Goal: Information Seeking & Learning: Learn about a topic

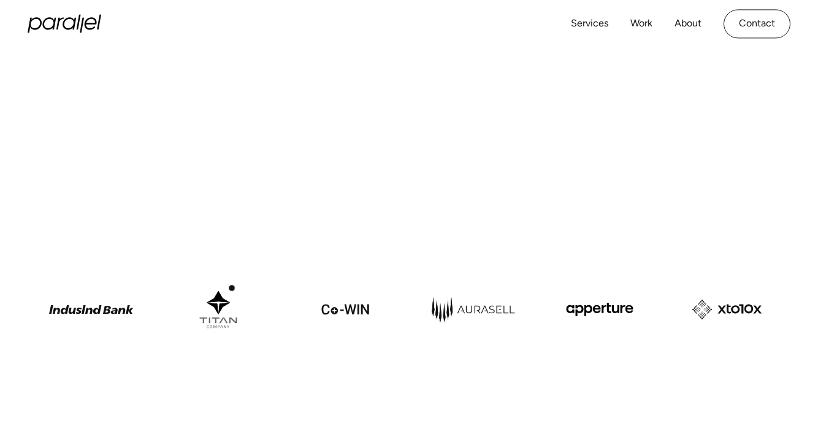
scroll to position [448, 0]
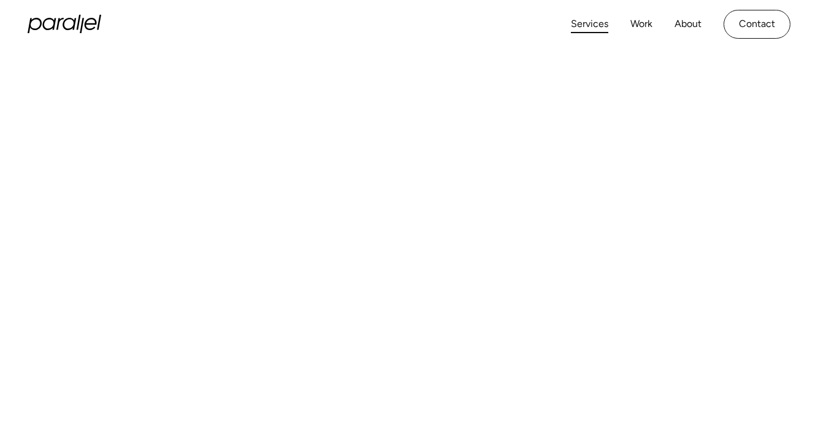
click at [599, 20] on link "Services" at bounding box center [589, 24] width 37 height 18
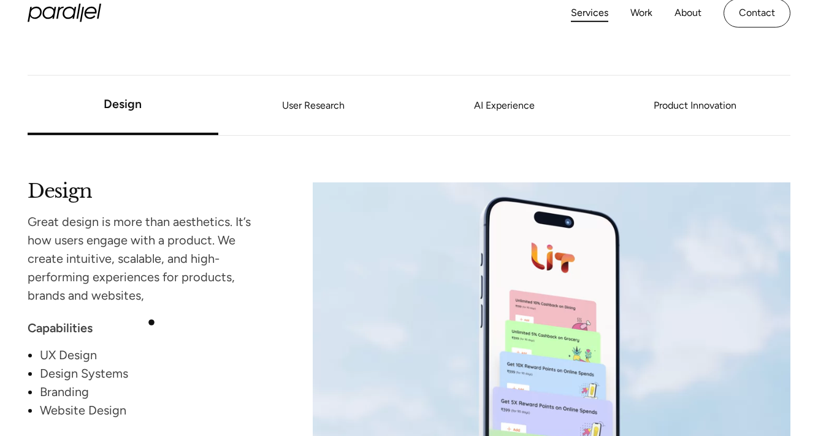
scroll to position [1002, 0]
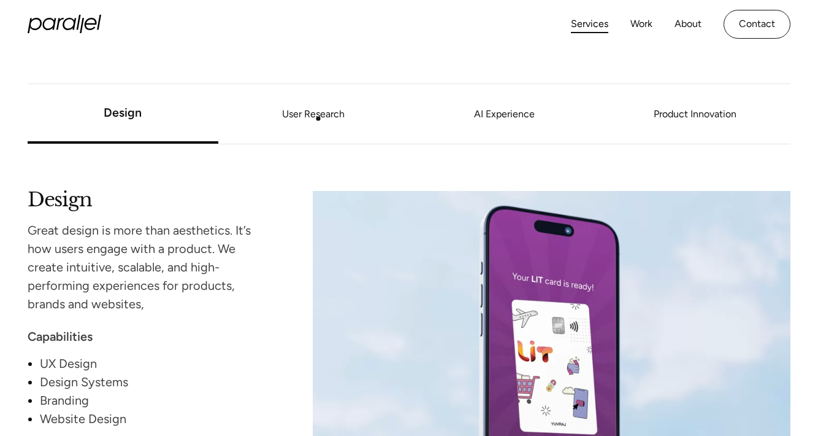
click at [318, 118] on link "User Research" at bounding box center [313, 113] width 191 height 7
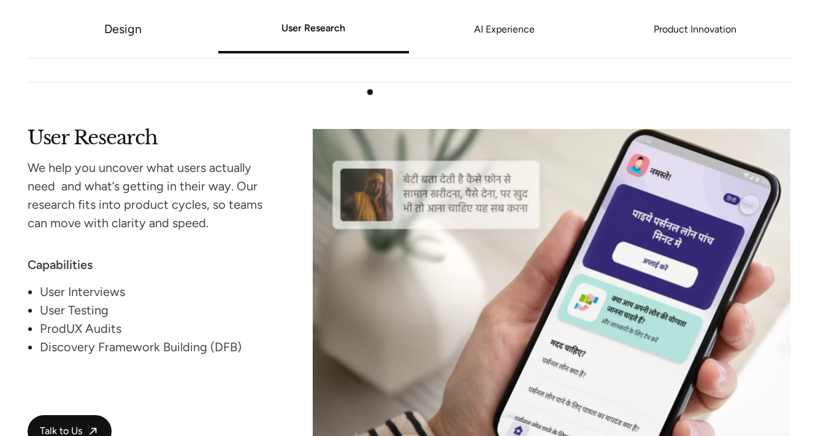
scroll to position [1474, 0]
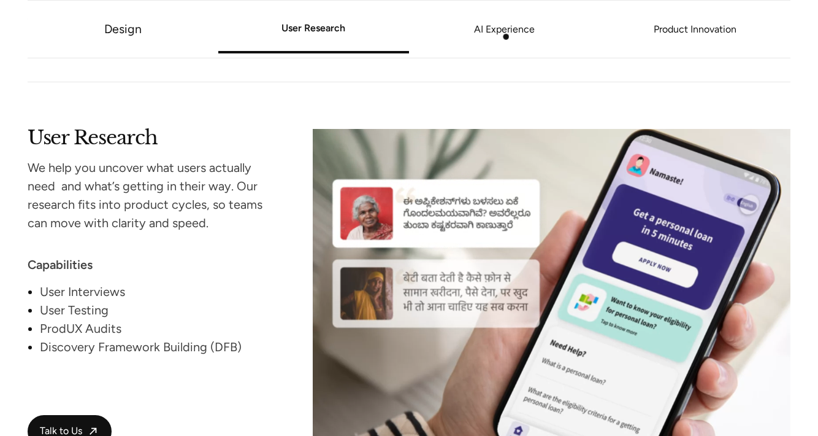
click at [507, 37] on li "AI Experience" at bounding box center [504, 29] width 191 height 46
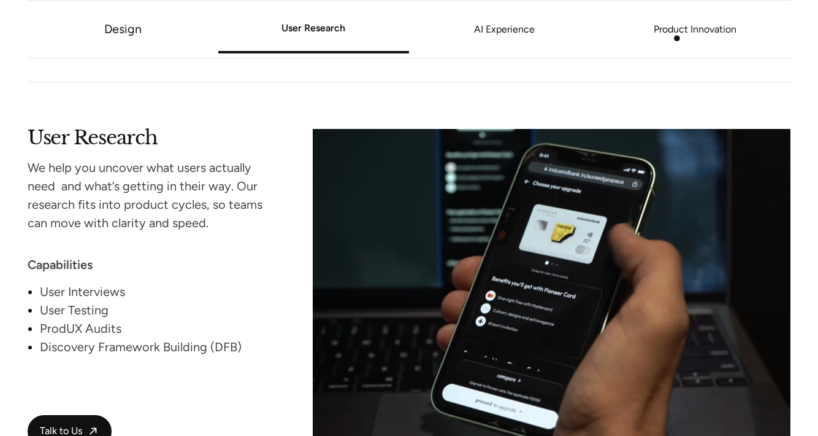
click at [679, 37] on li "Product Innovation" at bounding box center [695, 29] width 191 height 46
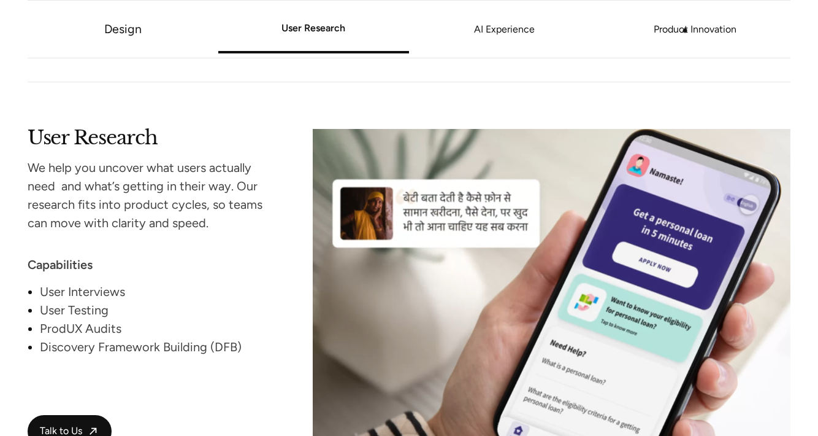
click at [686, 30] on link "Product Innovation" at bounding box center [695, 29] width 191 height 7
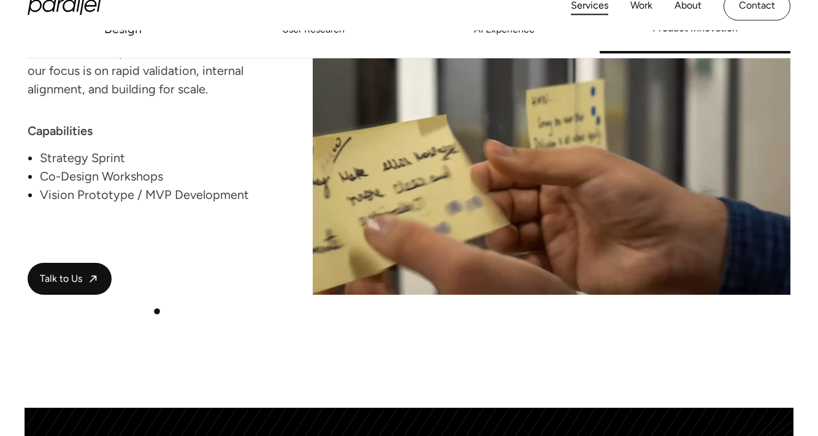
scroll to position [2320, 0]
